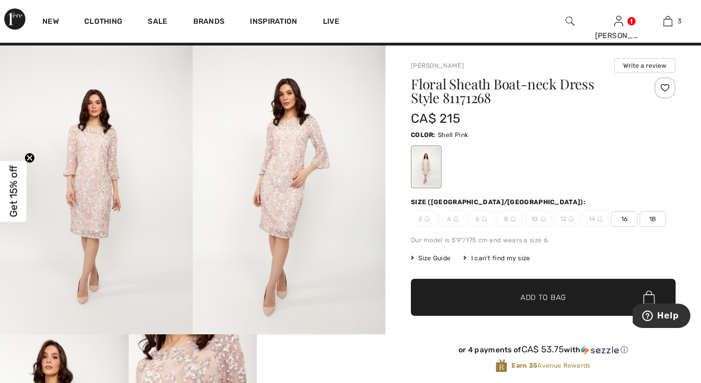
scroll to position [16, 0]
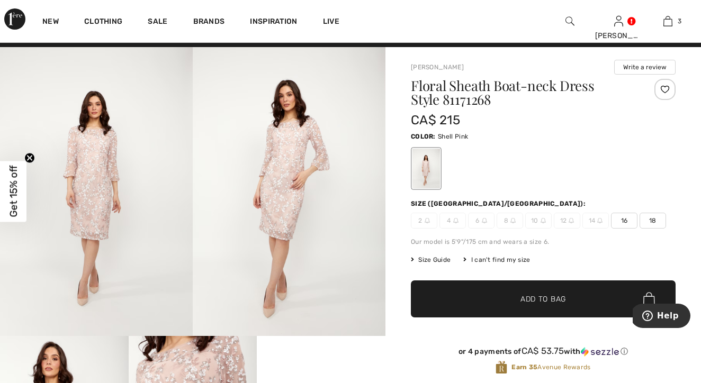
click at [283, 181] on img at bounding box center [289, 191] width 193 height 289
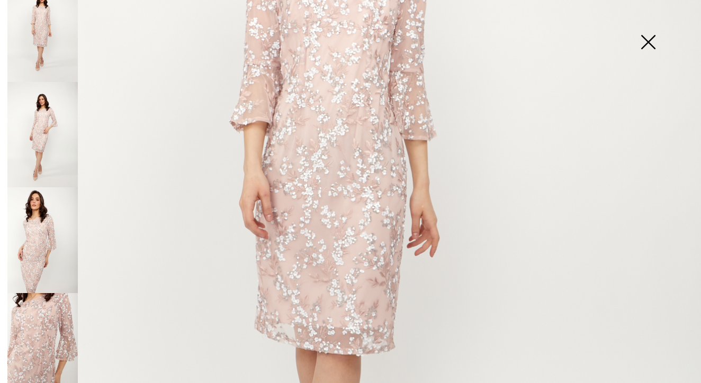
scroll to position [357, 0]
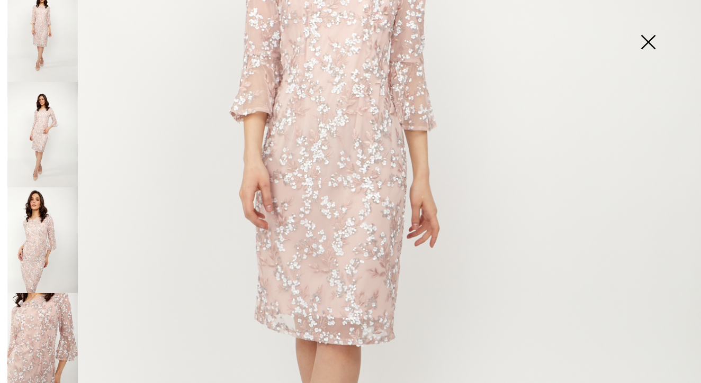
click at [31, 227] on img at bounding box center [42, 240] width 70 height 106
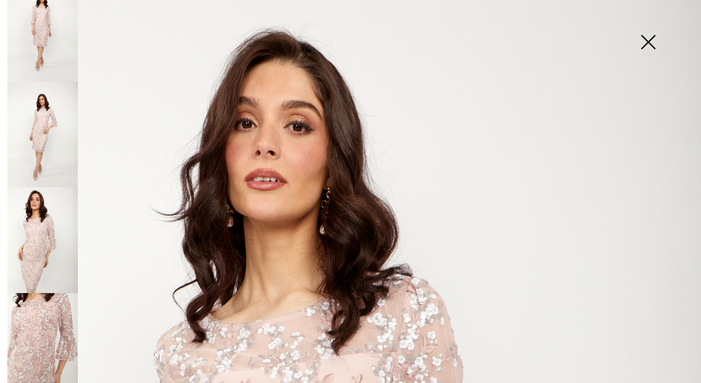
scroll to position [0, 0]
click at [52, 121] on img at bounding box center [42, 135] width 70 height 106
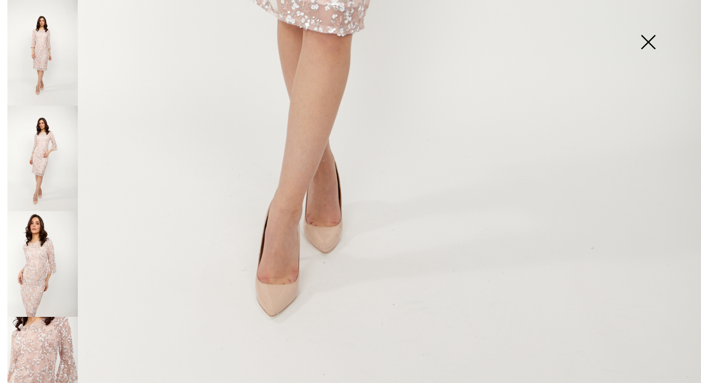
click at [645, 42] on img at bounding box center [648, 43] width 53 height 55
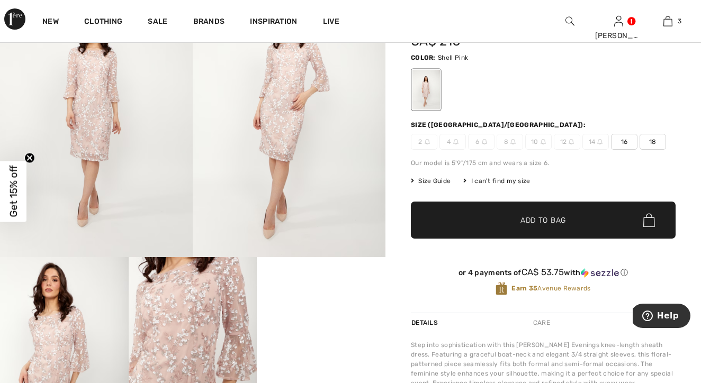
scroll to position [90, 0]
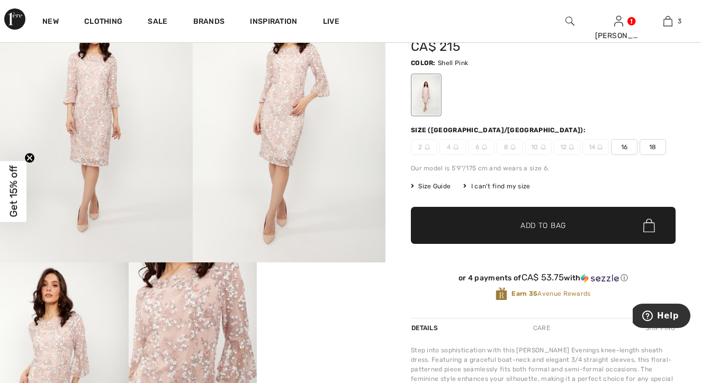
click at [626, 148] on span "16" at bounding box center [624, 147] width 26 height 16
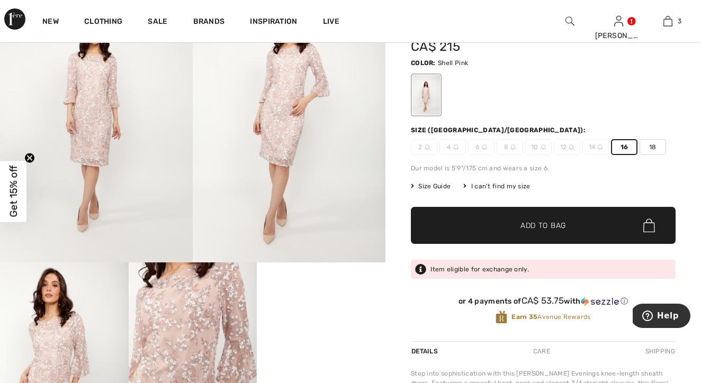
click at [551, 225] on span "Add to Bag" at bounding box center [544, 225] width 46 height 11
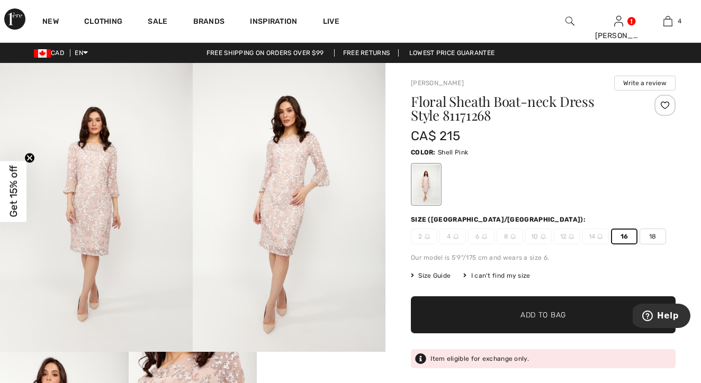
scroll to position [0, 0]
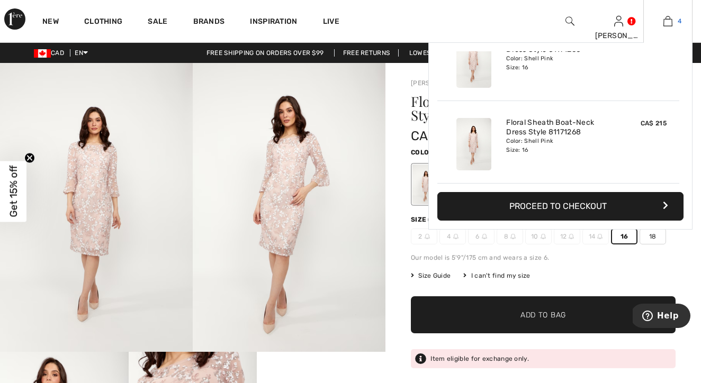
click at [671, 17] on img at bounding box center [668, 21] width 9 height 13
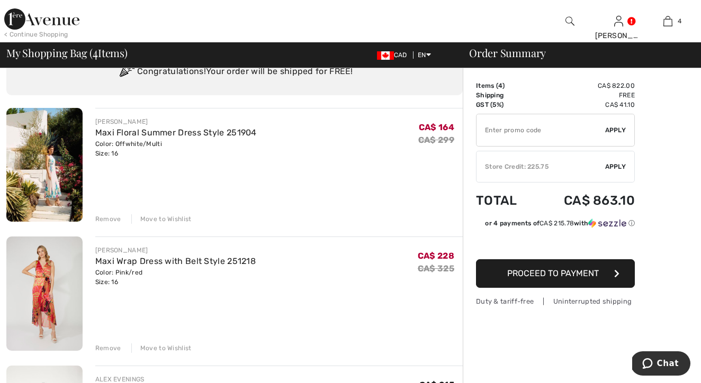
scroll to position [50, 0]
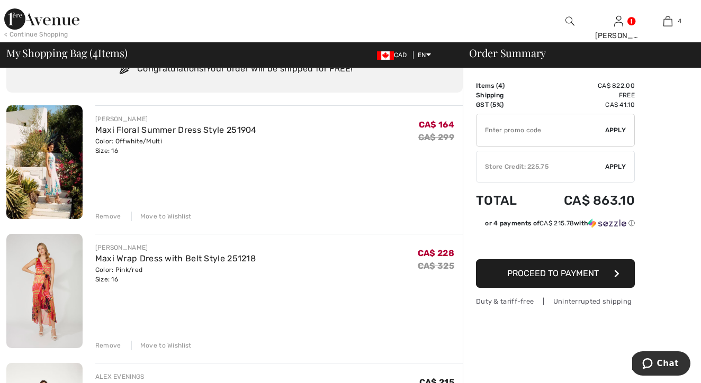
click at [62, 161] on img at bounding box center [44, 162] width 76 height 114
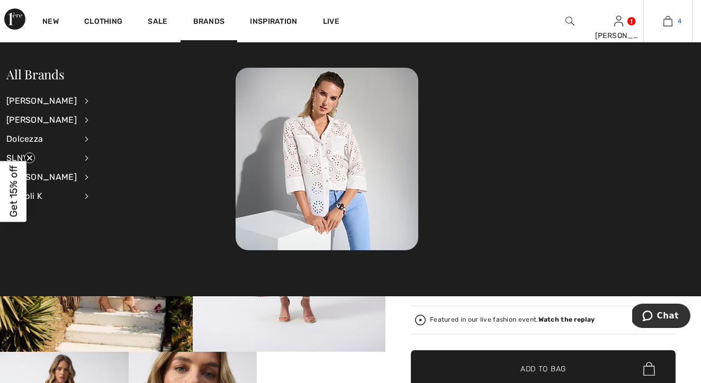
click at [669, 23] on img at bounding box center [668, 21] width 9 height 13
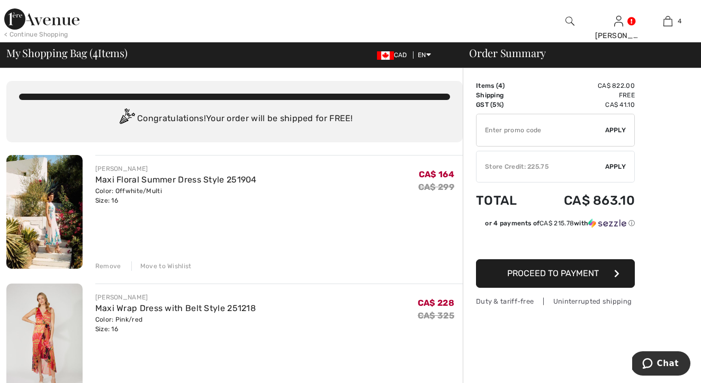
click at [176, 267] on div "Move to Wishlist" at bounding box center [161, 267] width 60 height 10
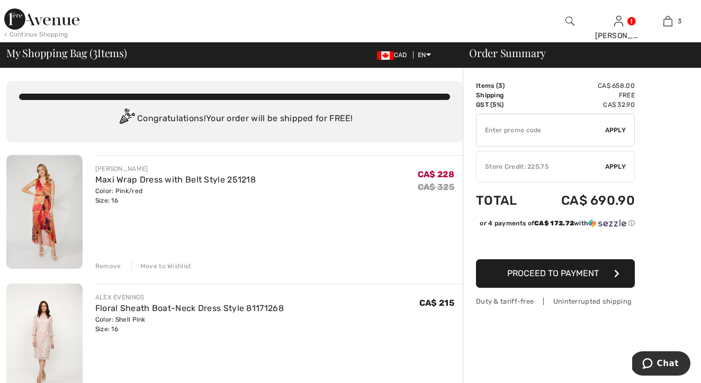
click at [176, 267] on div "Move to Wishlist" at bounding box center [161, 267] width 60 height 10
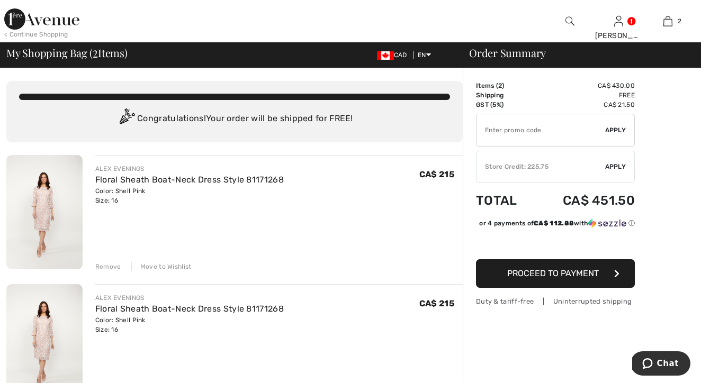
click at [113, 267] on div "Remove" at bounding box center [108, 267] width 26 height 10
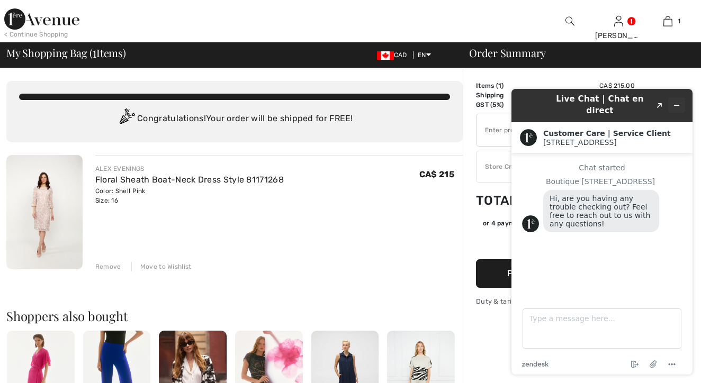
click at [678, 105] on icon "Minimize widget" at bounding box center [677, 105] width 5 height 0
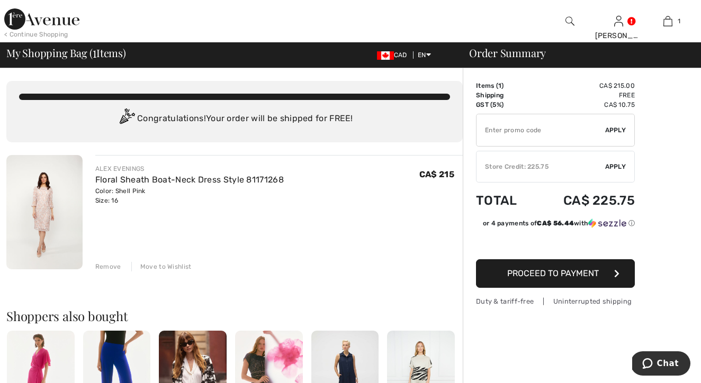
click at [37, 211] on img at bounding box center [44, 212] width 76 height 114
